Goal: Task Accomplishment & Management: Manage account settings

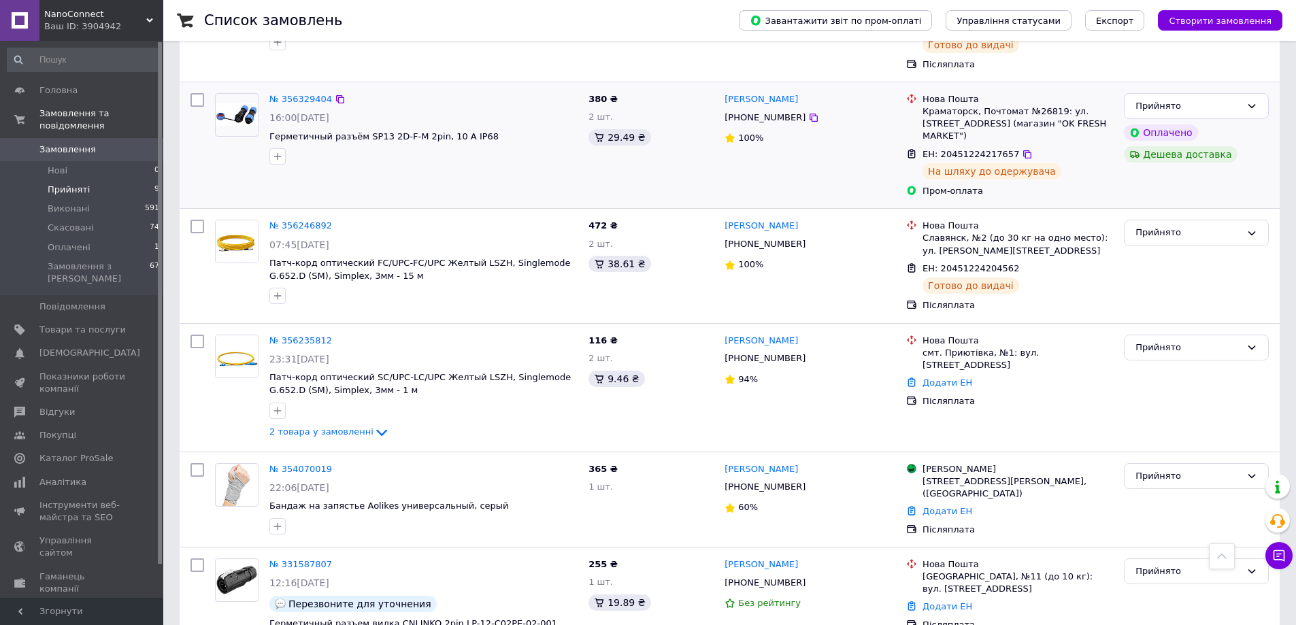
scroll to position [708, 0]
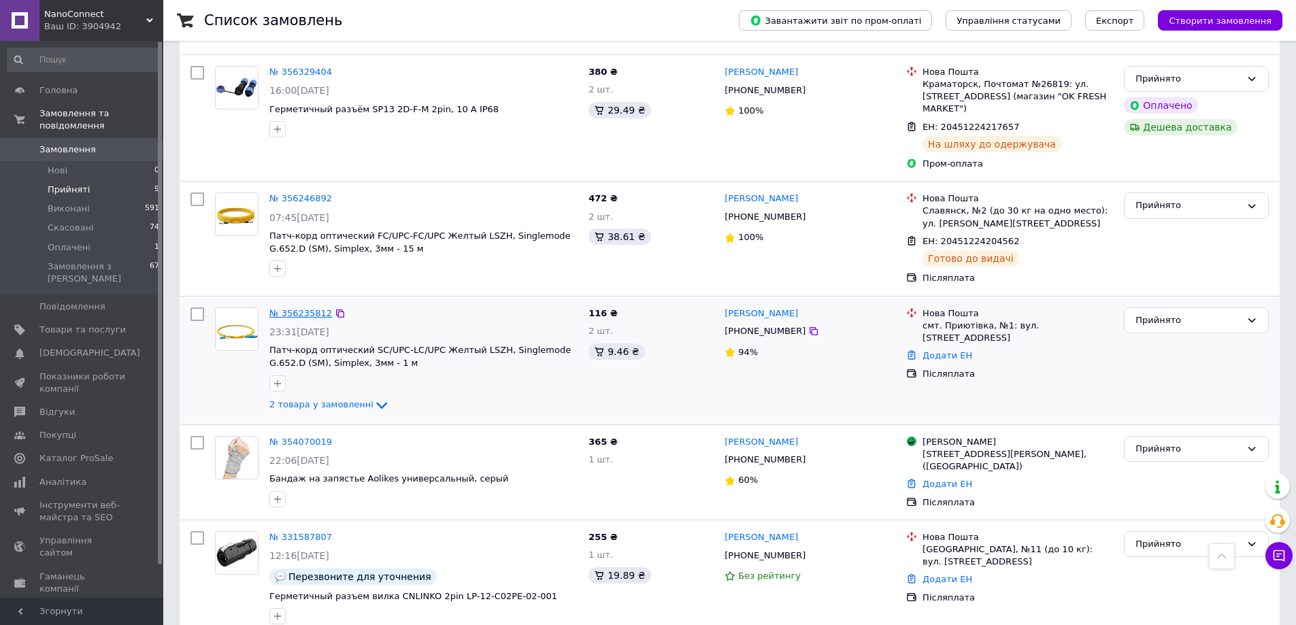
click at [303, 308] on link "№ 356235812" at bounding box center [300, 313] width 63 height 10
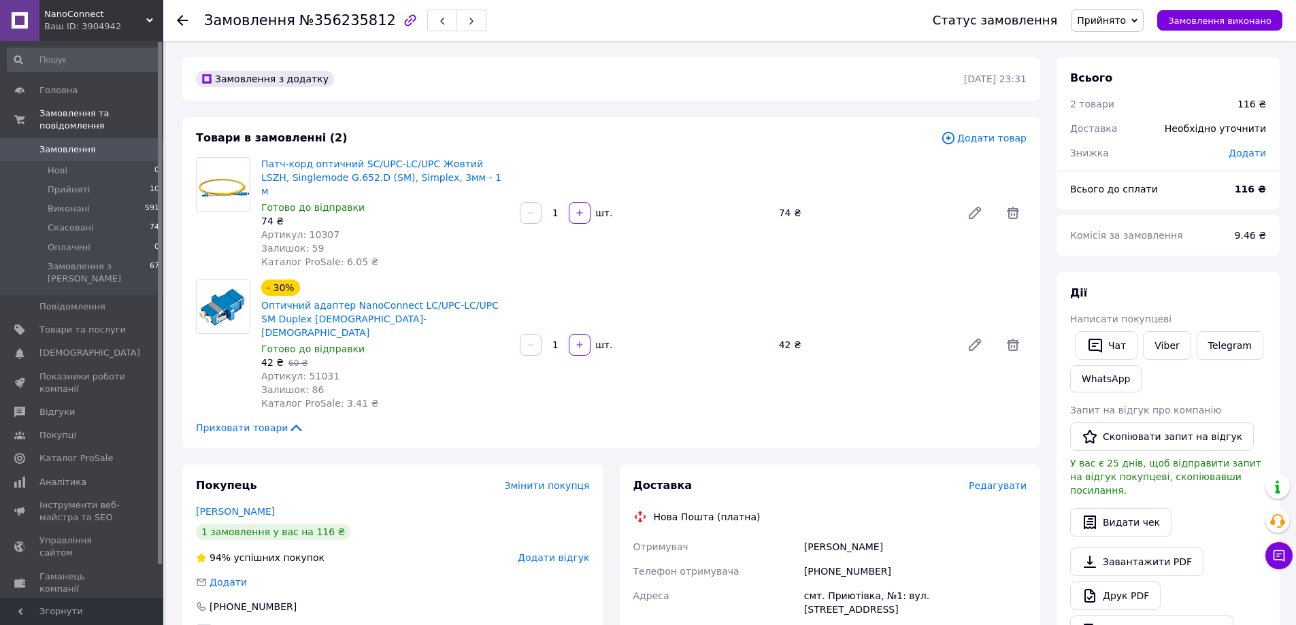
scroll to position [68, 0]
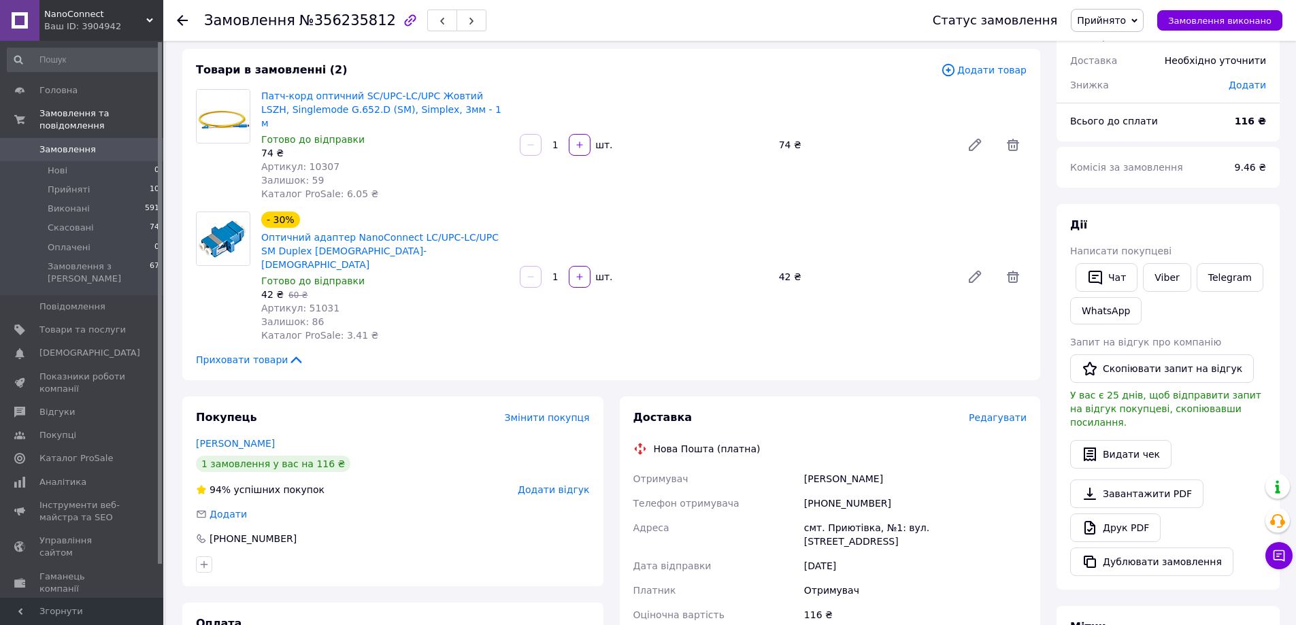
click at [189, 24] on div at bounding box center [190, 20] width 27 height 41
click at [189, 18] on div at bounding box center [190, 20] width 27 height 41
click at [185, 20] on use at bounding box center [182, 20] width 11 height 11
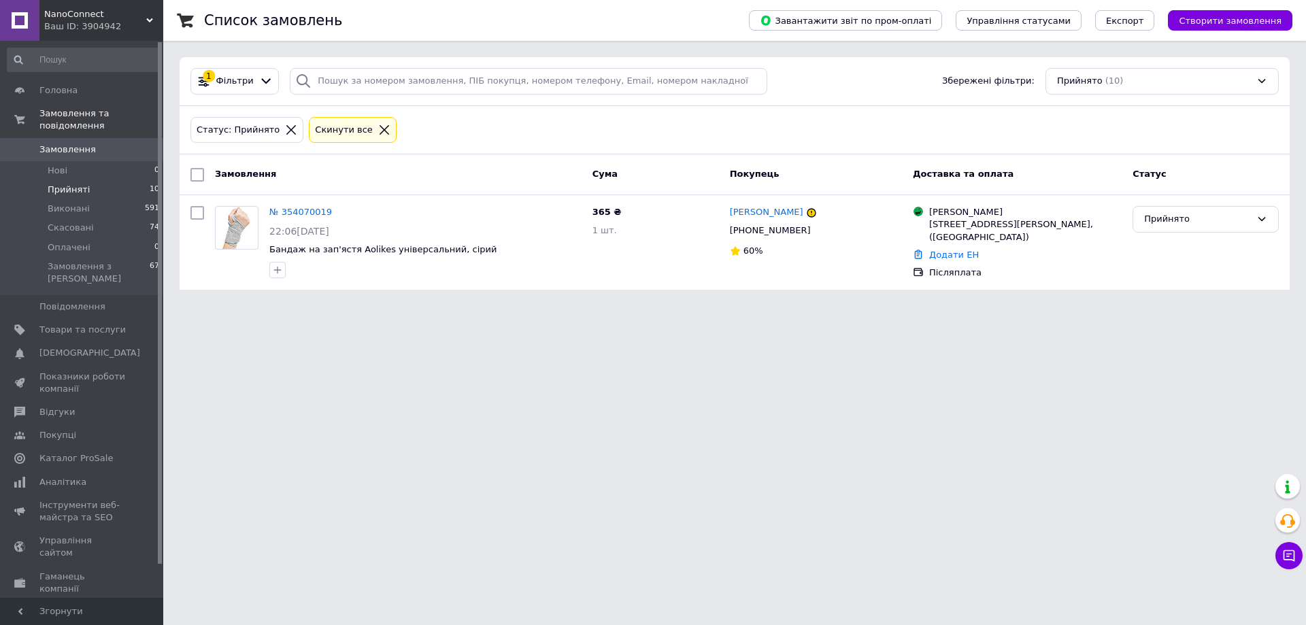
click at [62, 186] on li "Прийняті 10" at bounding box center [83, 189] width 167 height 19
click at [66, 161] on li "Нові 0" at bounding box center [83, 170] width 167 height 19
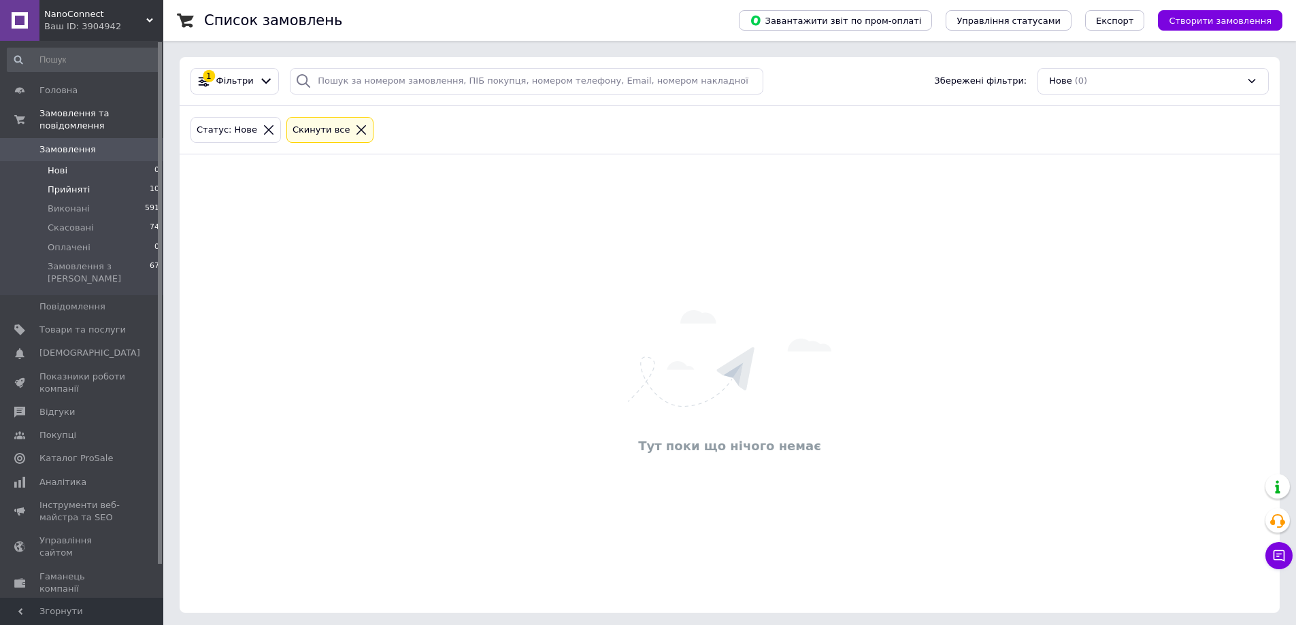
click at [65, 184] on span "Прийняті" at bounding box center [69, 190] width 42 height 12
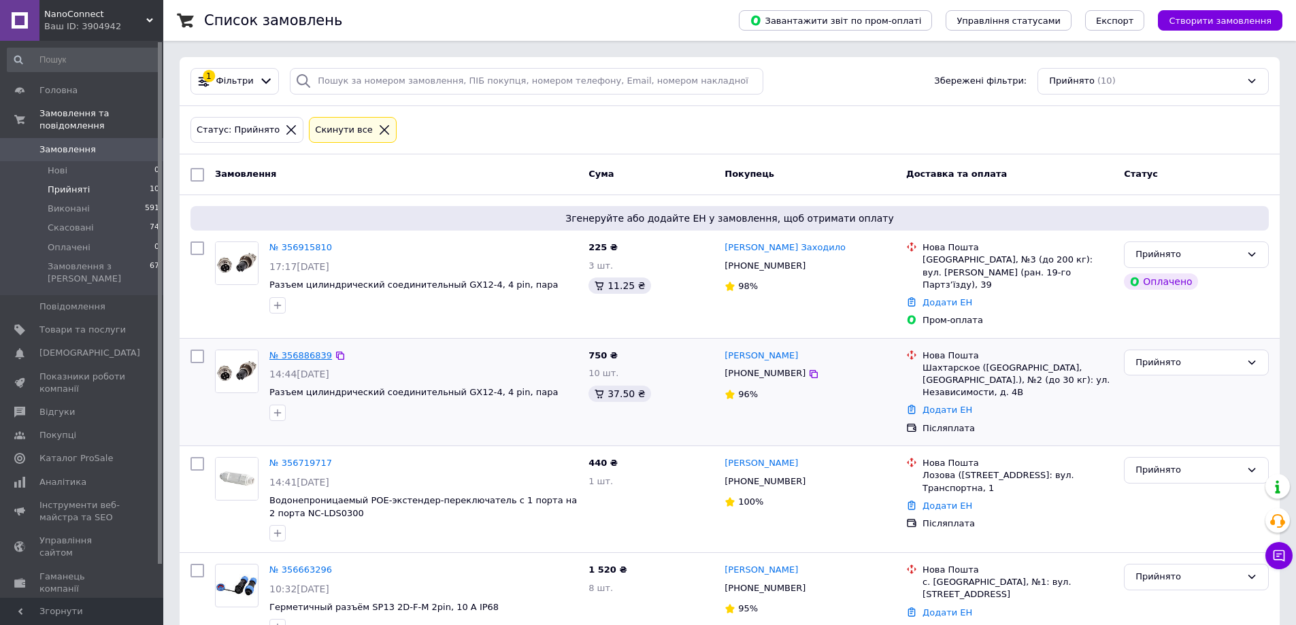
click at [280, 350] on link "№ 356886839" at bounding box center [300, 355] width 63 height 10
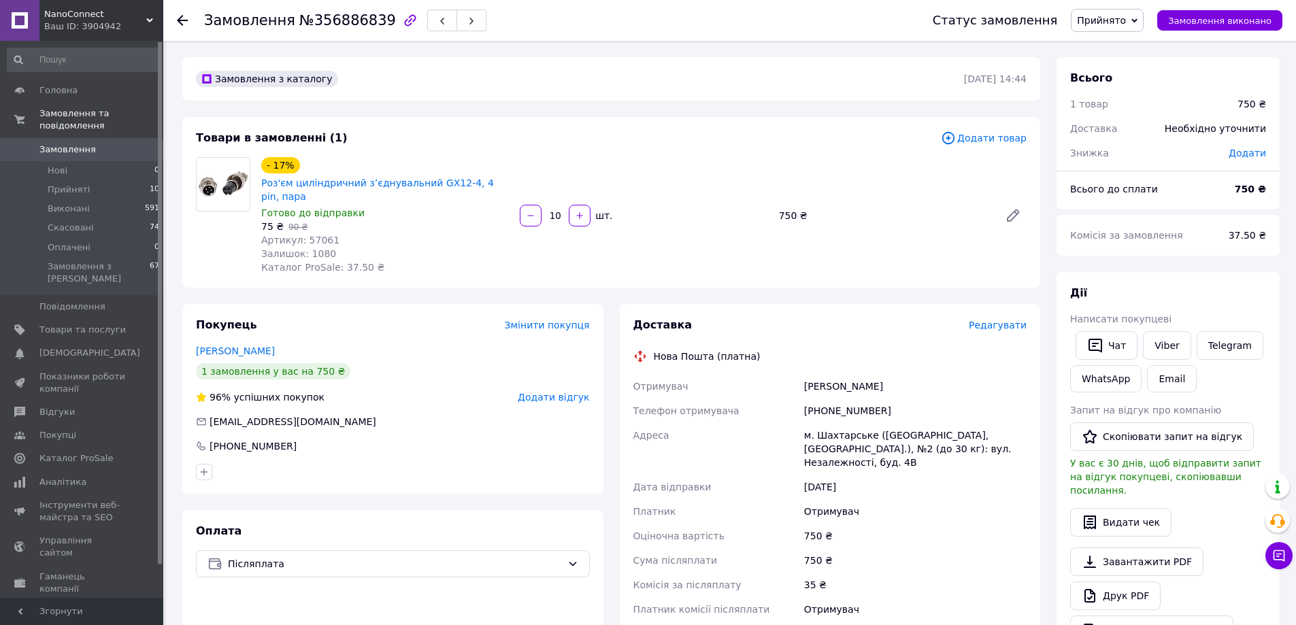
scroll to position [68, 0]
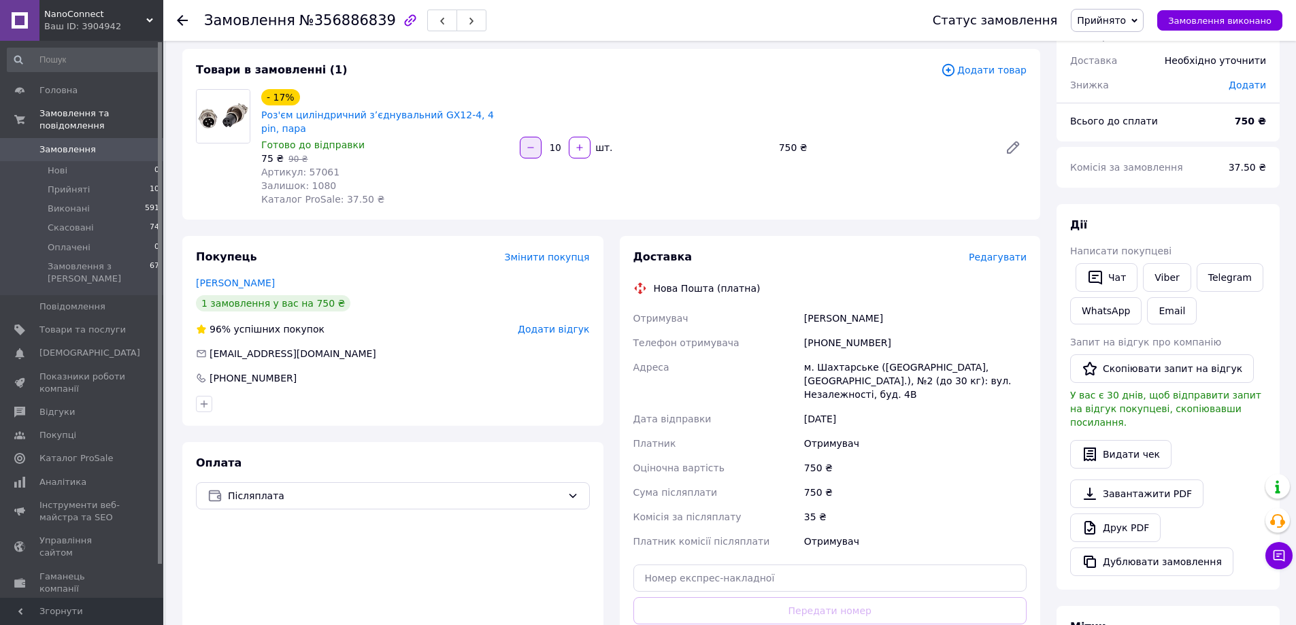
drag, startPoint x: 562, startPoint y: 138, endPoint x: 541, endPoint y: 143, distance: 21.0
click at [541, 143] on div "10   шт." at bounding box center [643, 148] width 250 height 22
drag, startPoint x: 928, startPoint y: 369, endPoint x: 918, endPoint y: 371, distance: 10.3
click at [918, 371] on div "м. Шахтарське ([GEOGRAPHIC_DATA], [GEOGRAPHIC_DATA].), №2 (до 30 кг): вул. Неза…" at bounding box center [915, 381] width 228 height 52
drag, startPoint x: 803, startPoint y: 452, endPoint x: 831, endPoint y: 454, distance: 28.0
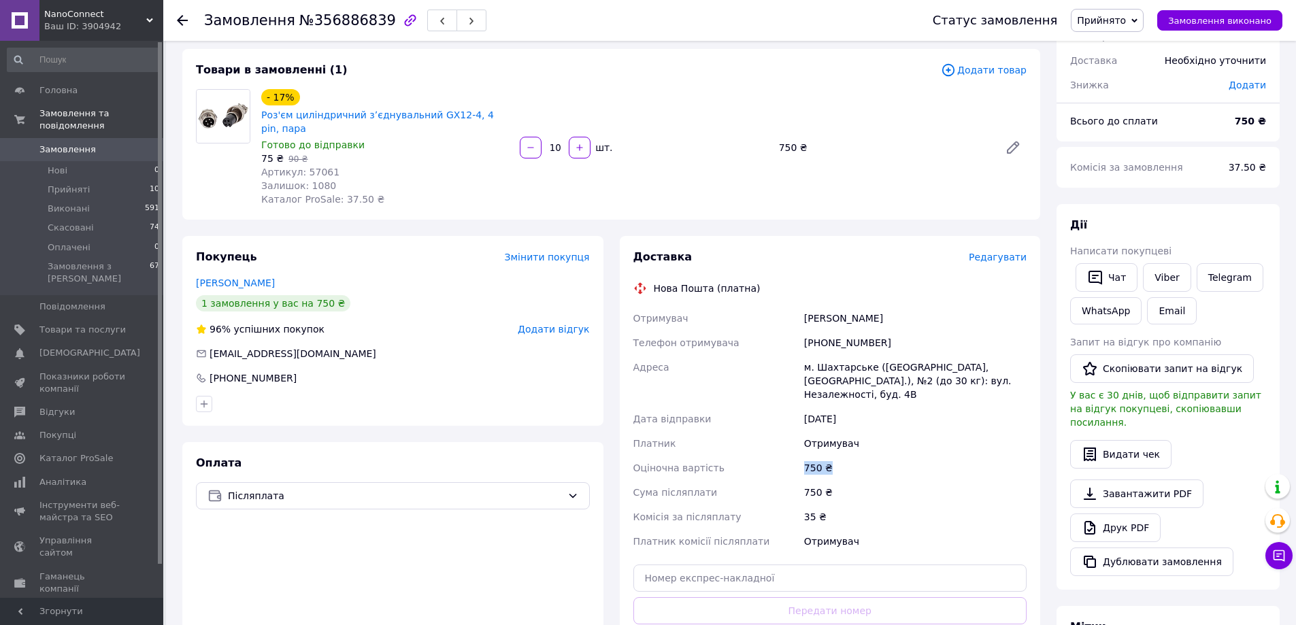
click at [831, 456] on div "750 ₴" at bounding box center [915, 468] width 228 height 24
click at [184, 22] on icon at bounding box center [182, 20] width 11 height 11
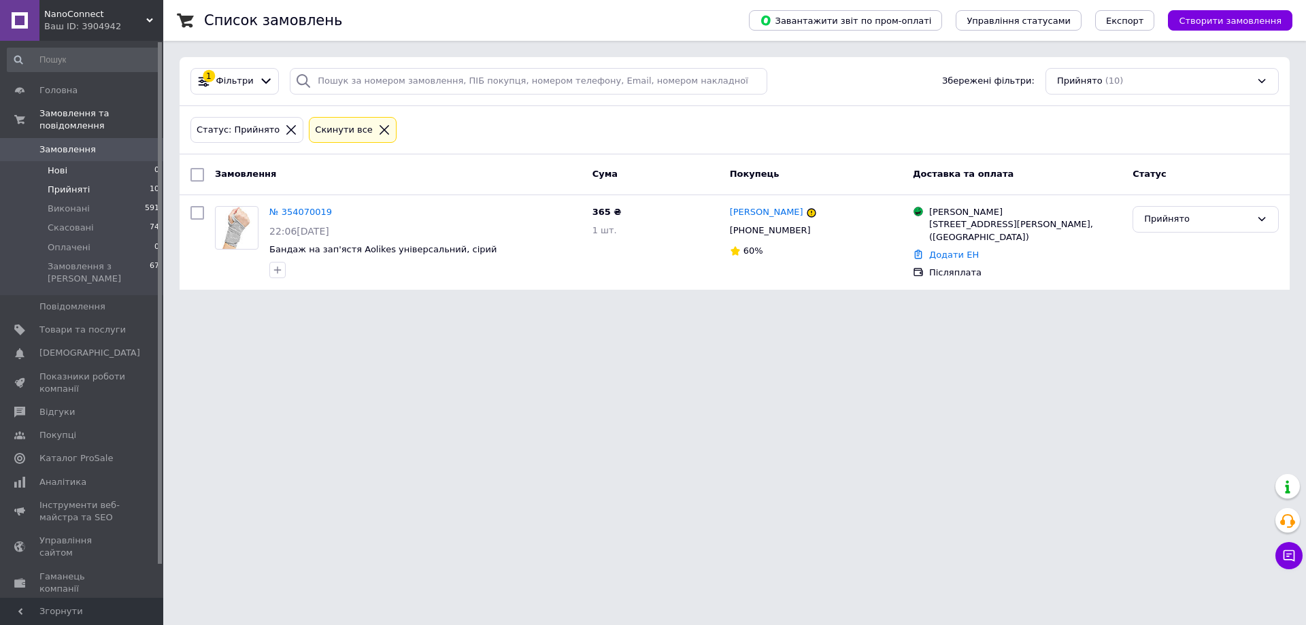
click at [56, 165] on span "Нові" at bounding box center [58, 171] width 20 height 12
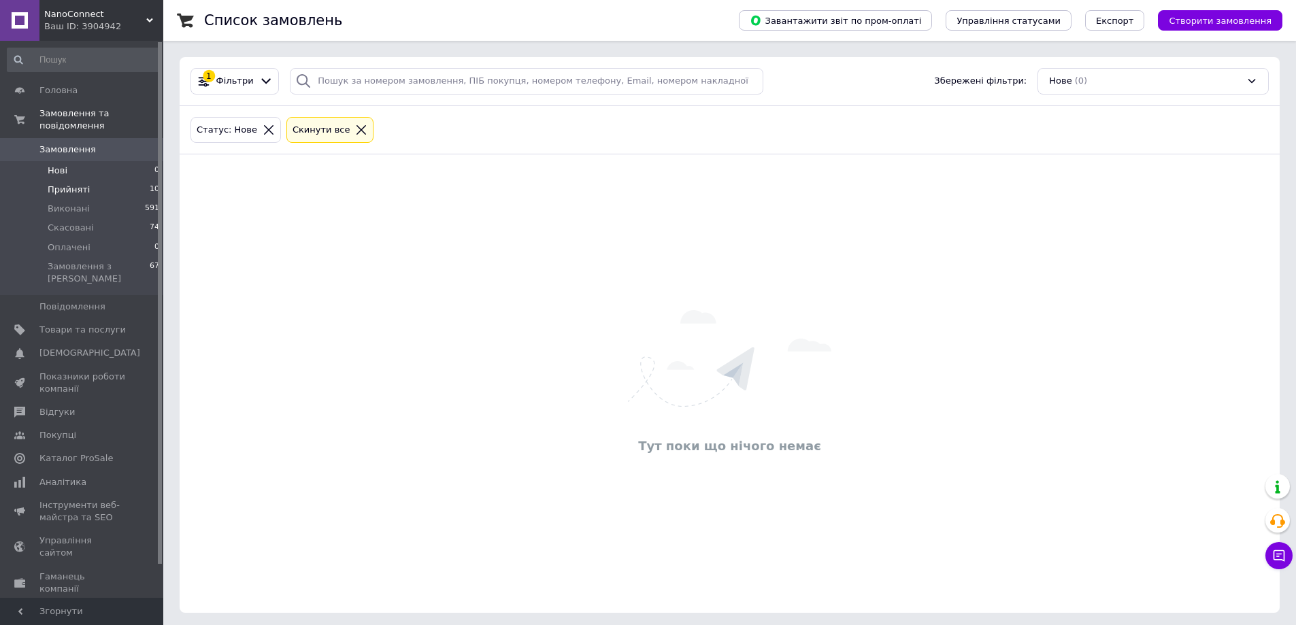
click at [54, 184] on span "Прийняті" at bounding box center [69, 190] width 42 height 12
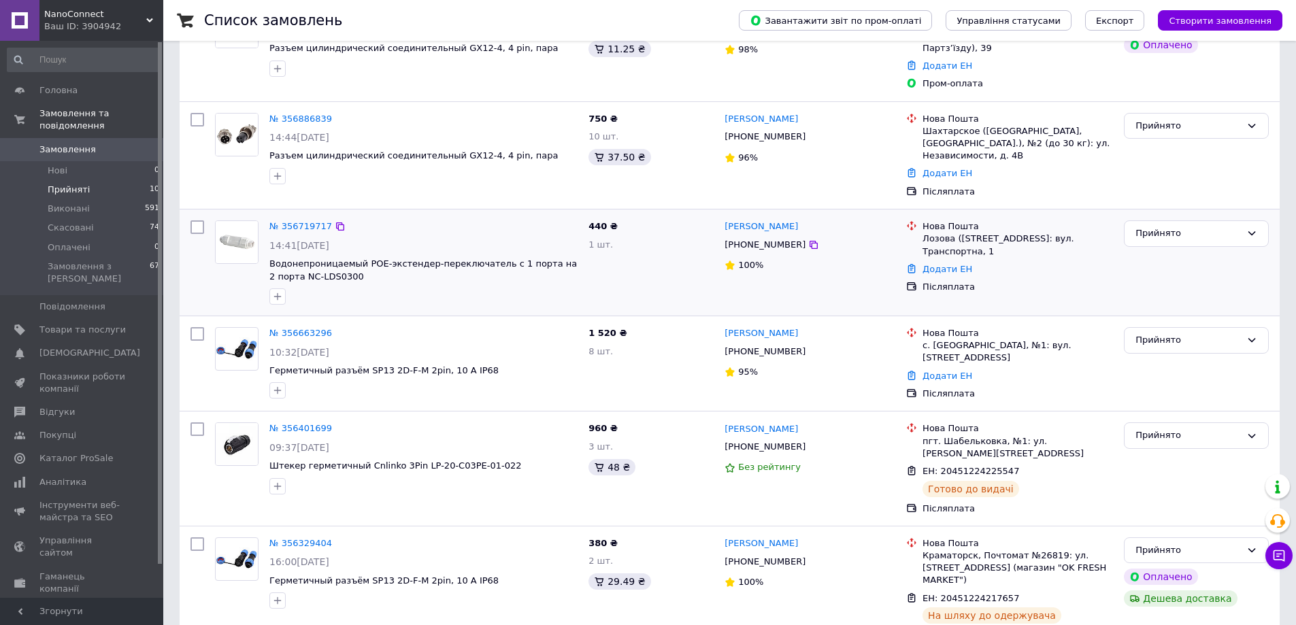
scroll to position [272, 0]
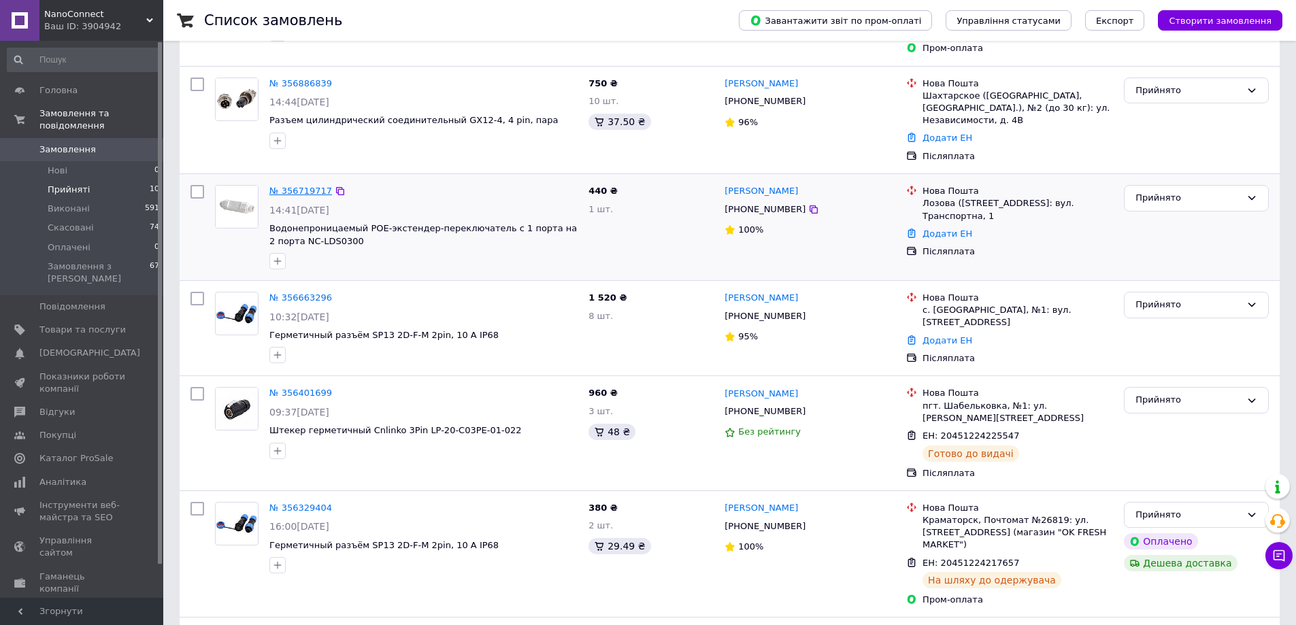
click at [286, 186] on link "№ 356719717" at bounding box center [300, 191] width 63 height 10
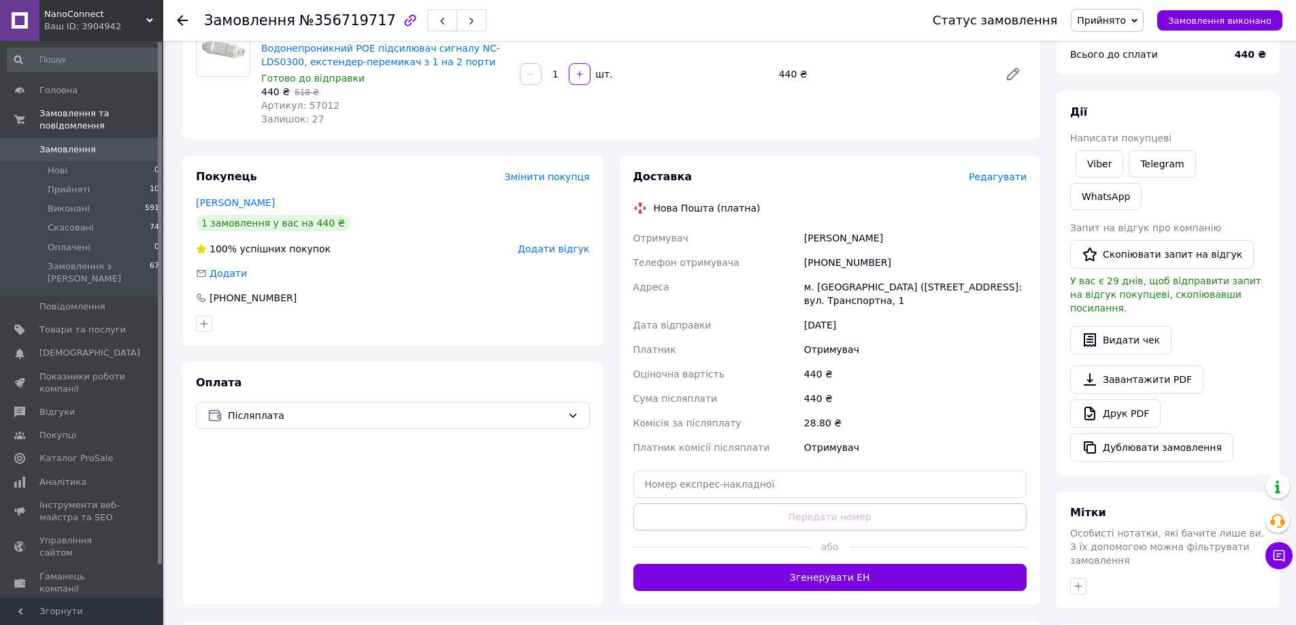
scroll to position [136, 0]
